Goal: Task Accomplishment & Management: Use online tool/utility

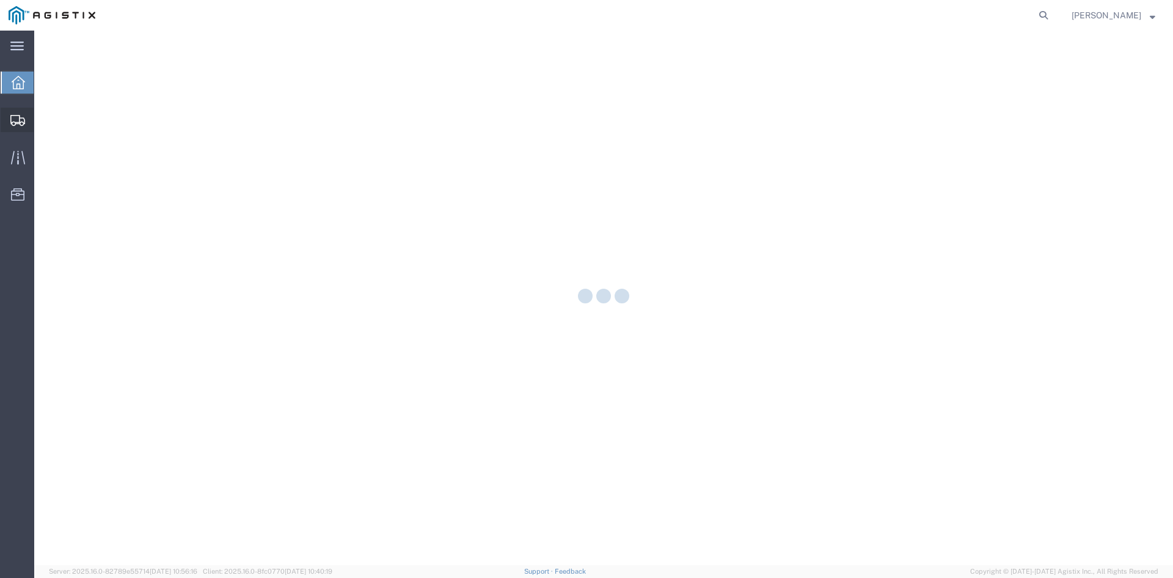
click at [17, 122] on icon at bounding box center [17, 120] width 15 height 11
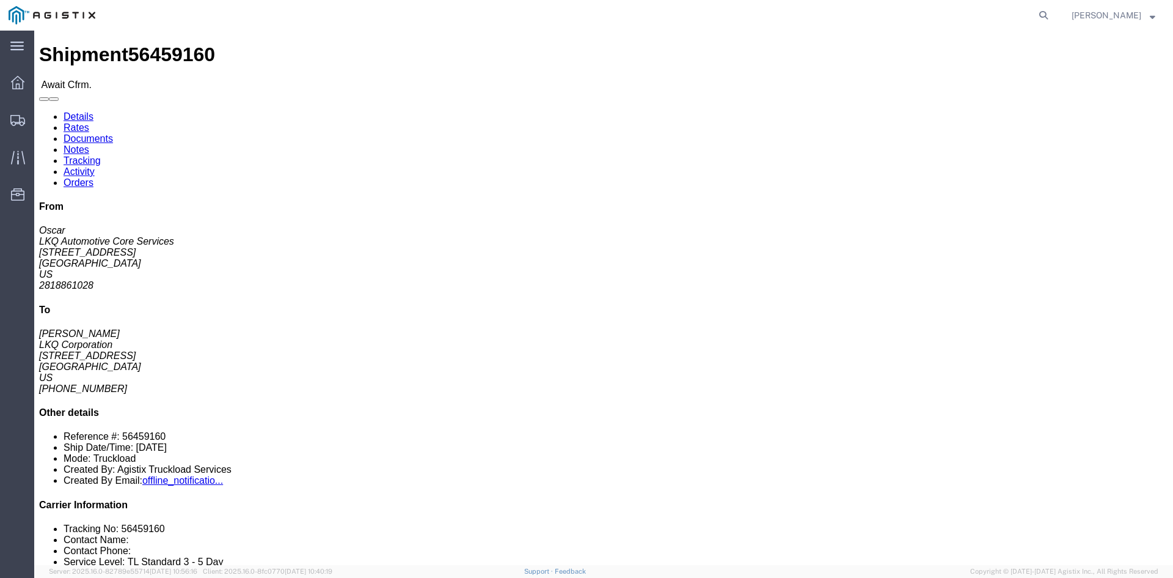
click button "Decline Shipment"
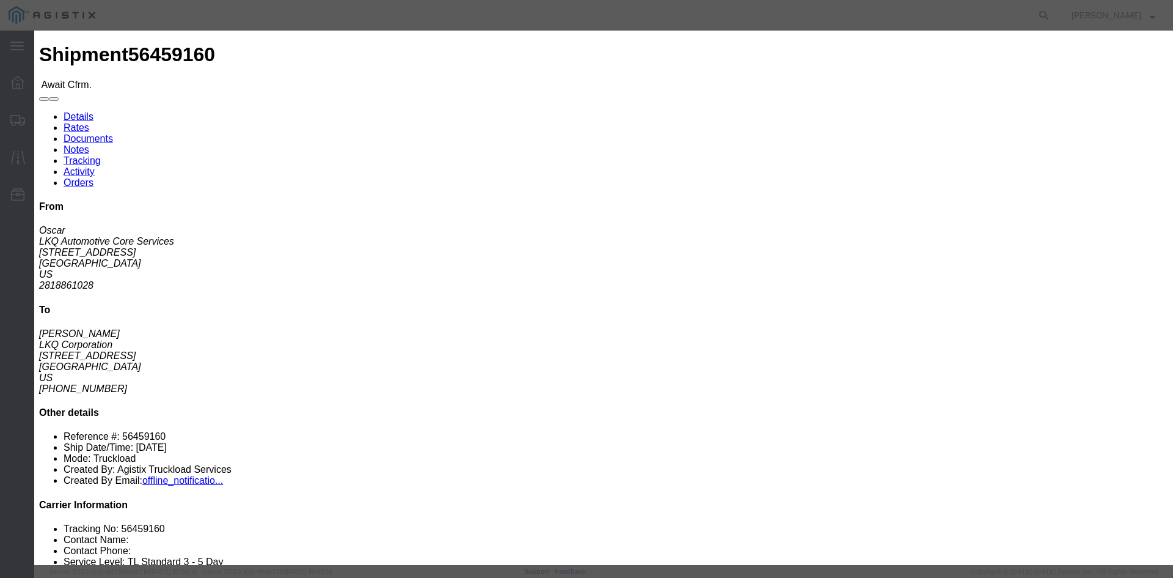
click select "Select Can't haul at contracted rate Can't meet deliver by date / time Can't me…"
select select "Can't haul at contracted rate"
click select "Select Can't haul at contracted rate Can't meet deliver by date / time Can't me…"
click button "Decline"
